Goal: Entertainment & Leisure: Consume media (video, audio)

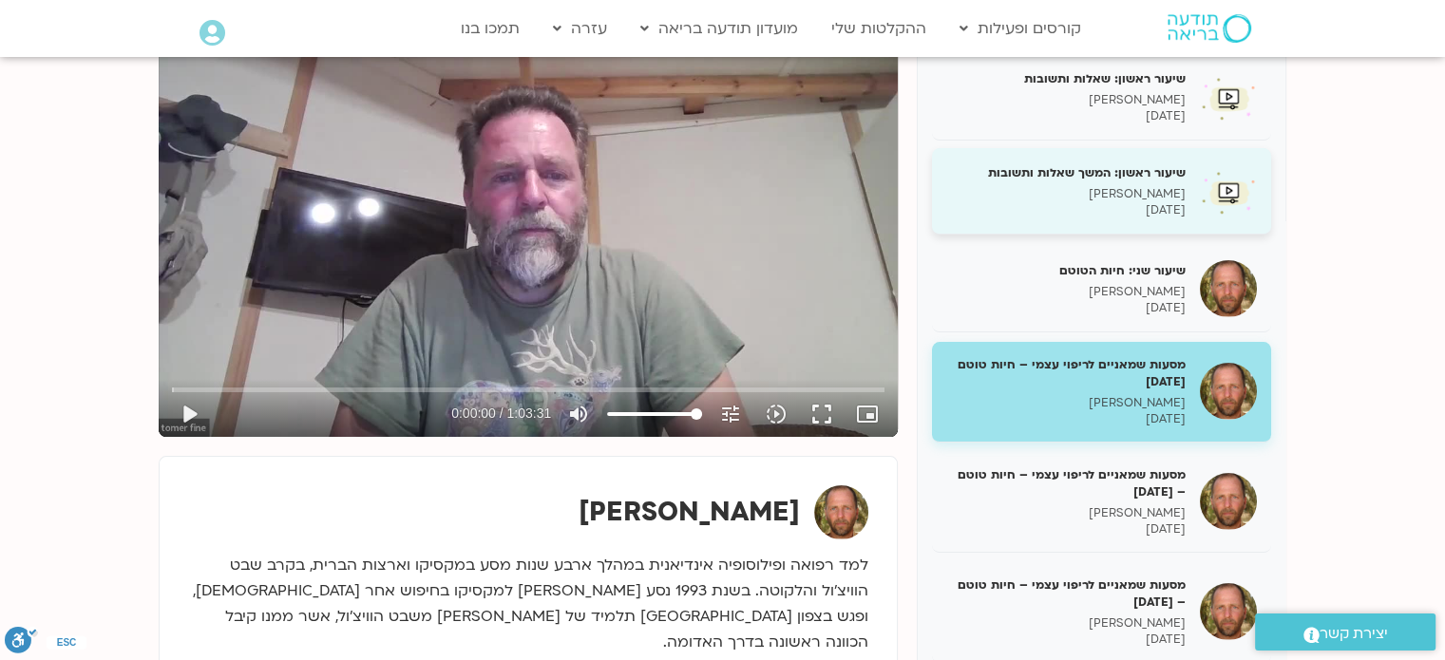
scroll to position [285, 0]
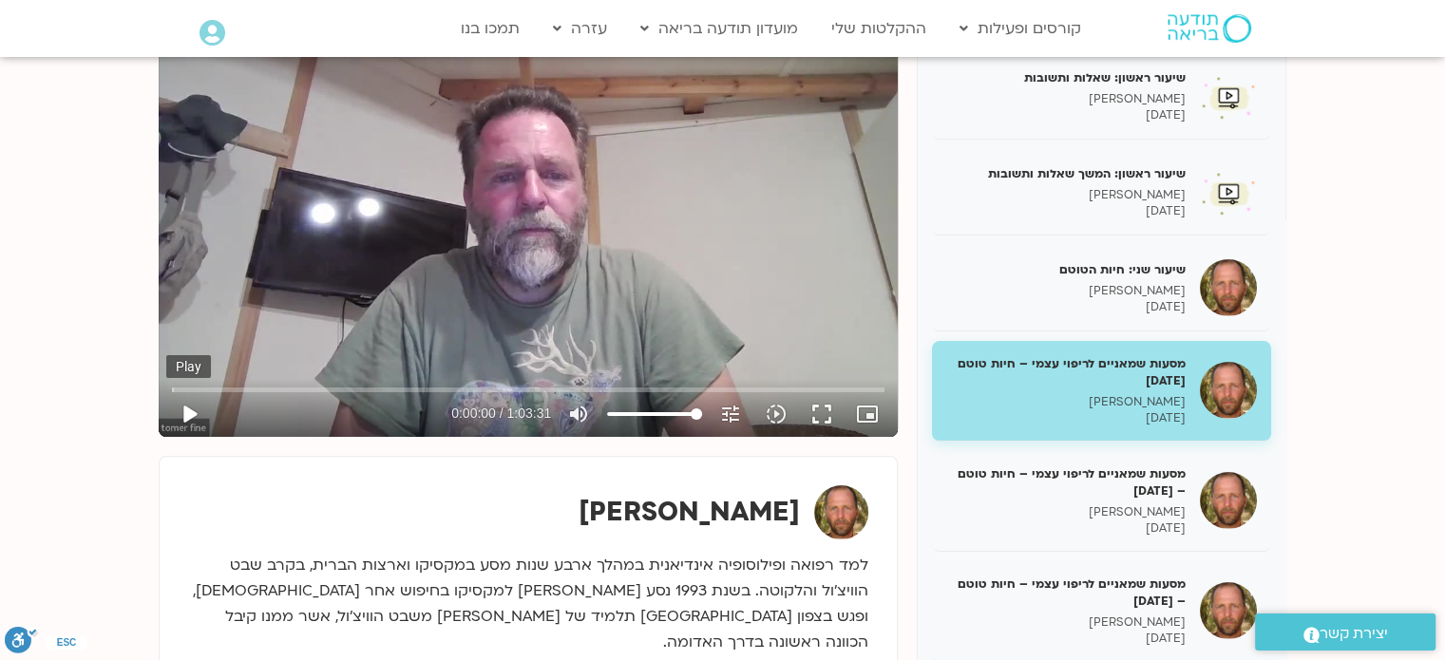
click at [190, 411] on button "play_arrow" at bounding box center [189, 414] width 46 height 46
click at [196, 386] on input "Seek" at bounding box center [528, 389] width 712 height 11
click at [197, 385] on input "Seek" at bounding box center [528, 389] width 712 height 11
click at [201, 385] on input "Seek" at bounding box center [528, 389] width 712 height 11
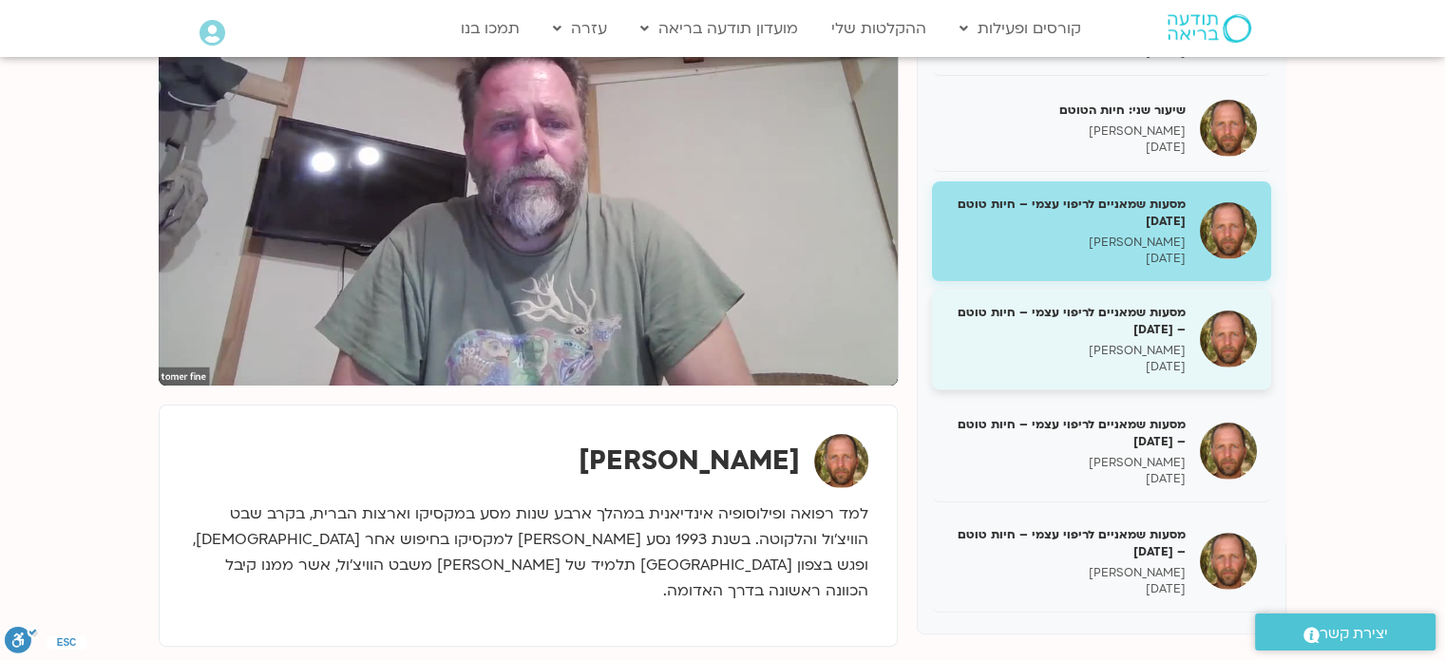
scroll to position [335, 0]
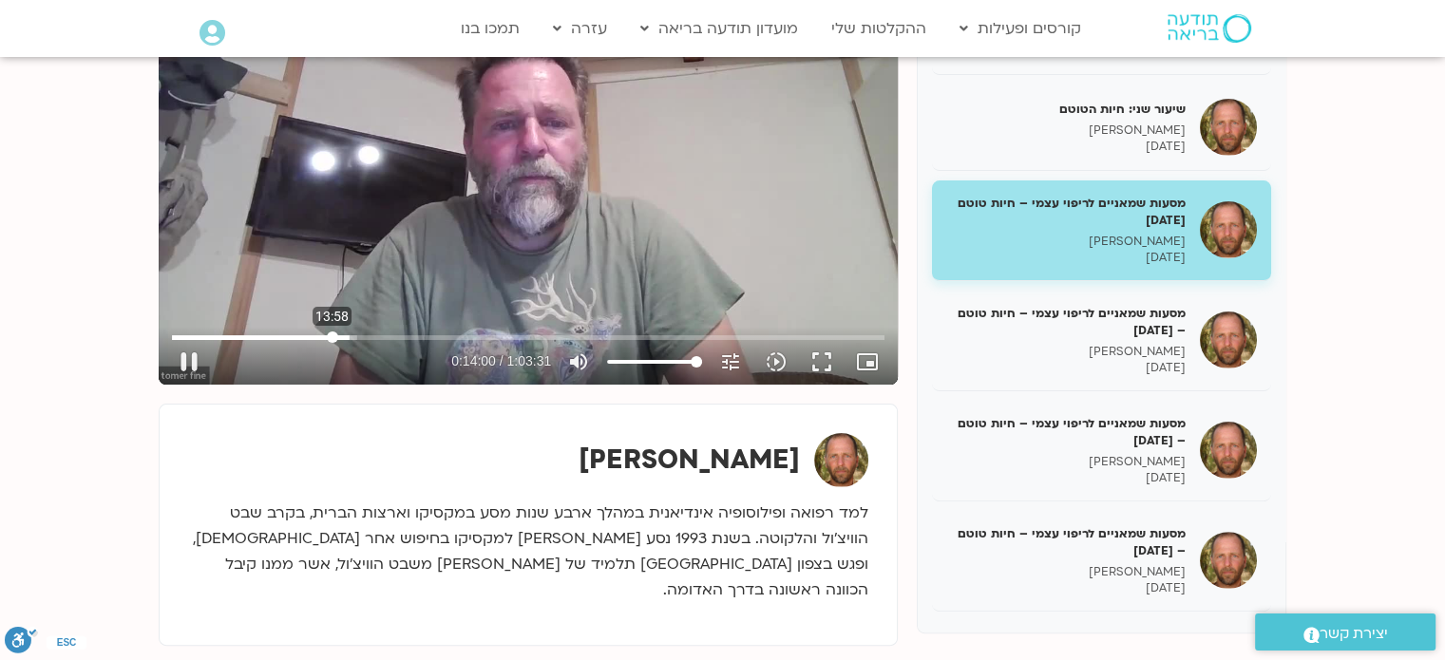
click at [331, 331] on input "Seek" at bounding box center [528, 336] width 712 height 11
click at [368, 333] on input "Seek" at bounding box center [528, 336] width 712 height 11
click at [371, 331] on input "Seek" at bounding box center [528, 336] width 712 height 11
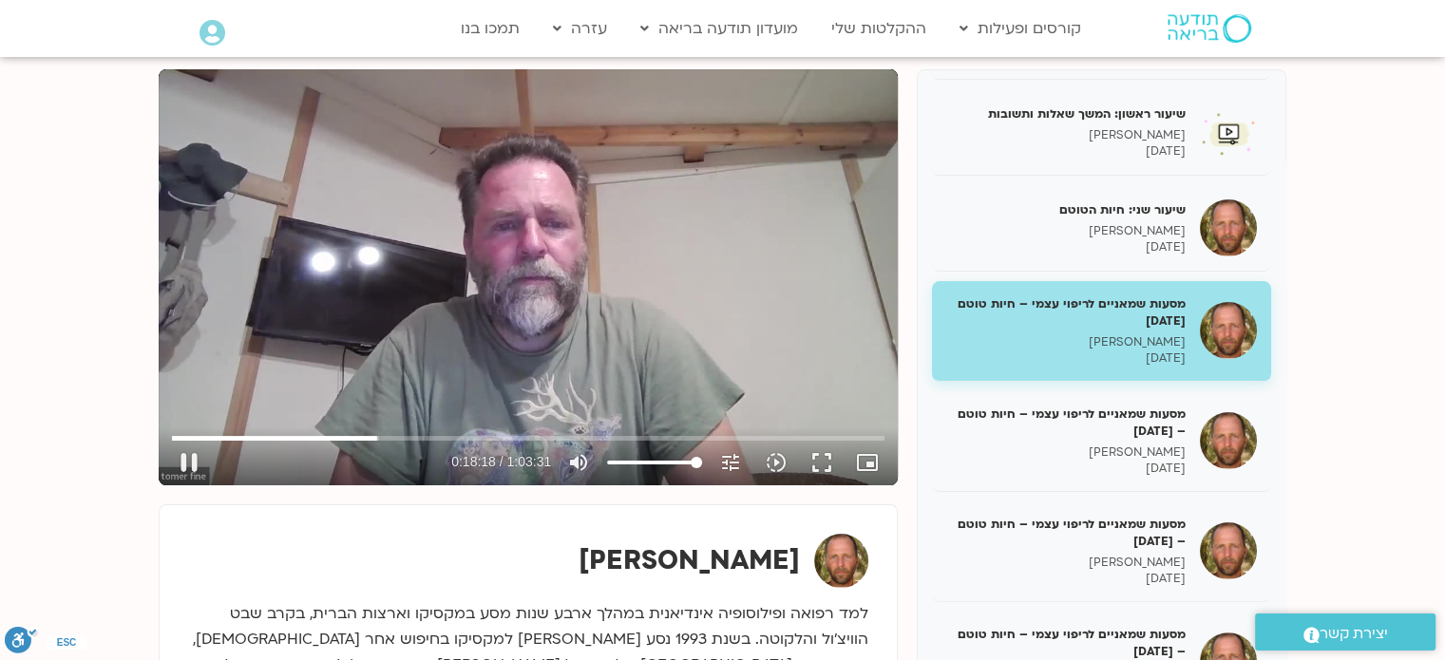
scroll to position [237, 0]
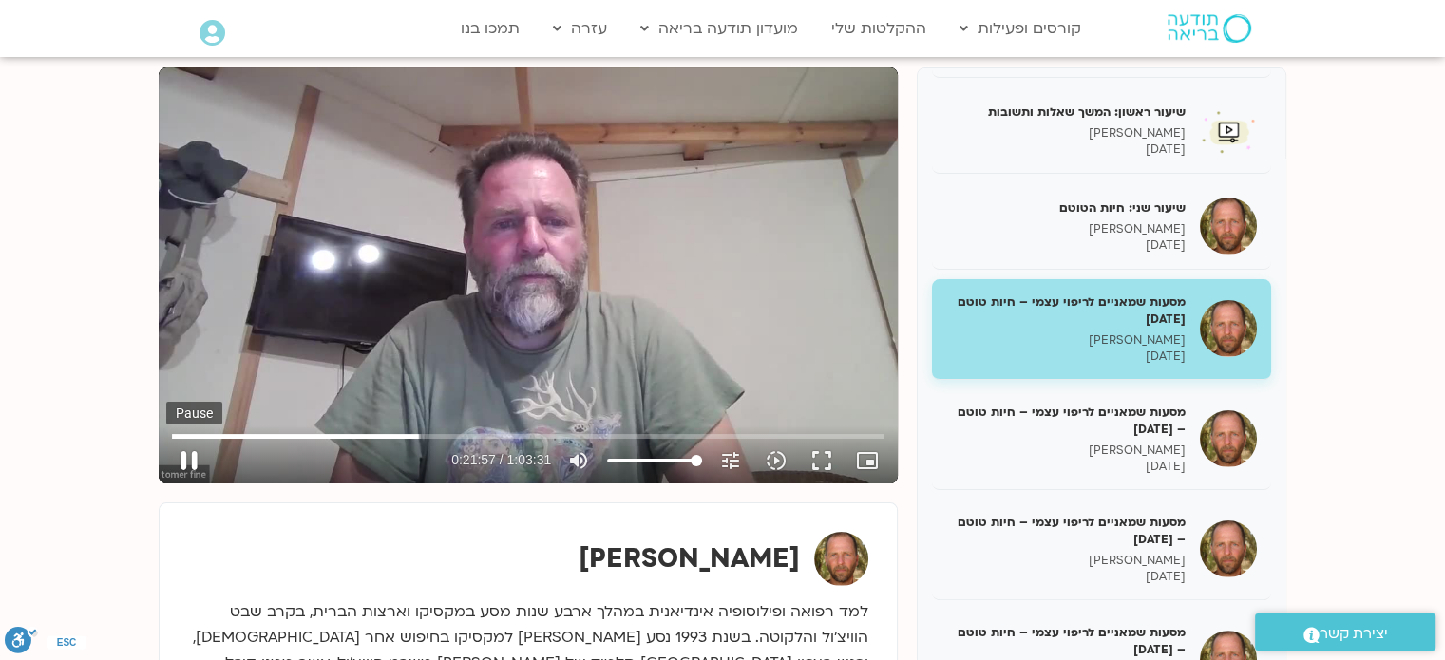
click at [186, 459] on button "pause" at bounding box center [189, 461] width 46 height 46
type input "1317.41862"
